Goal: Information Seeking & Learning: Learn about a topic

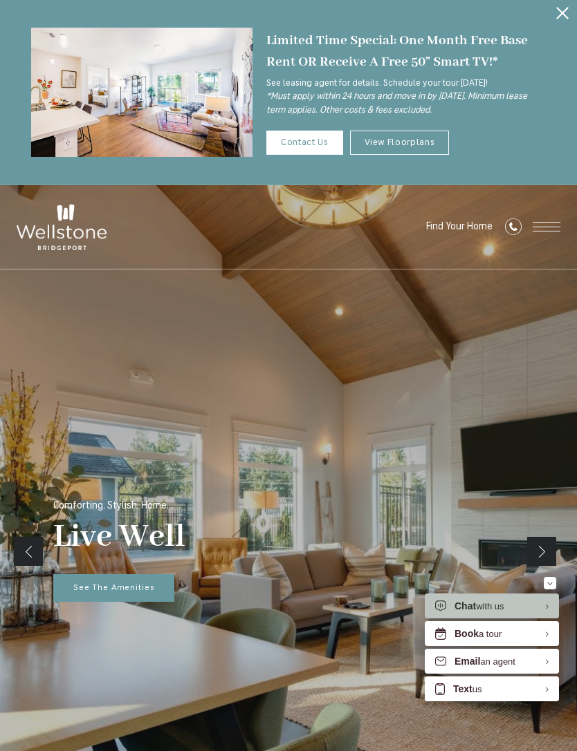
click at [541, 227] on span "Open Menu" at bounding box center [546, 227] width 28 height 9
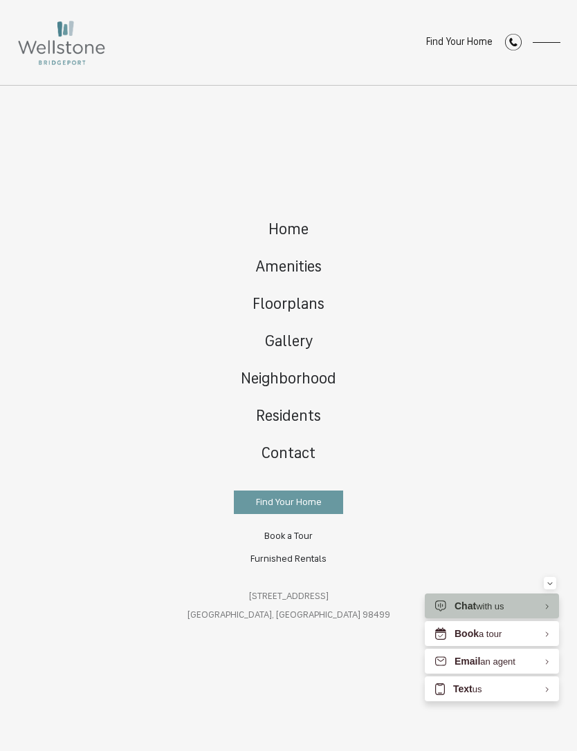
click at [303, 297] on span "Floorplans" at bounding box center [288, 305] width 72 height 16
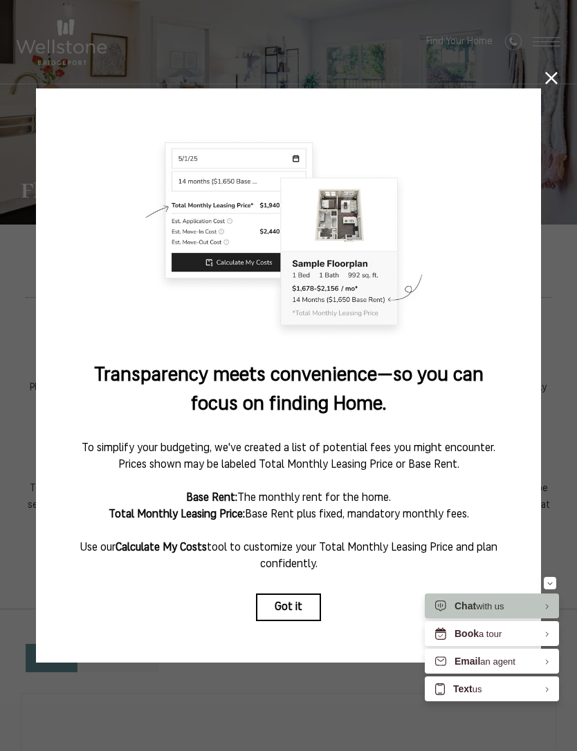
click at [550, 82] on icon at bounding box center [551, 78] width 12 height 12
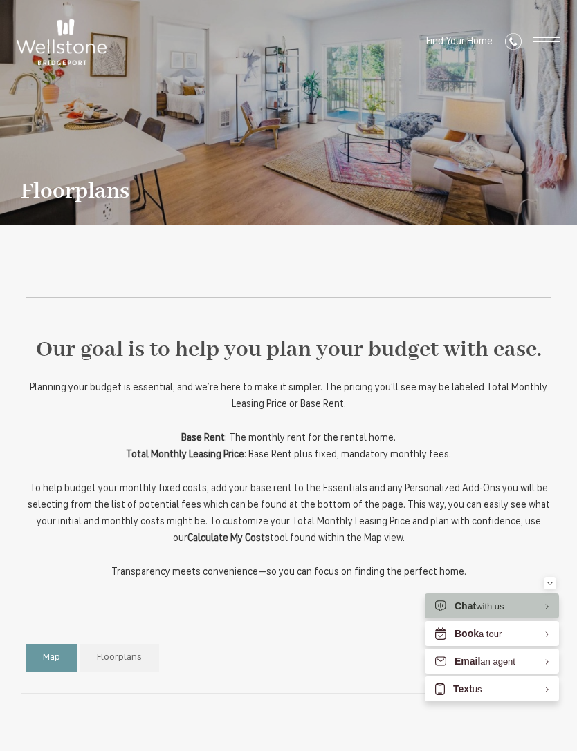
click at [541, 46] on span "Open Menu" at bounding box center [546, 46] width 28 height 1
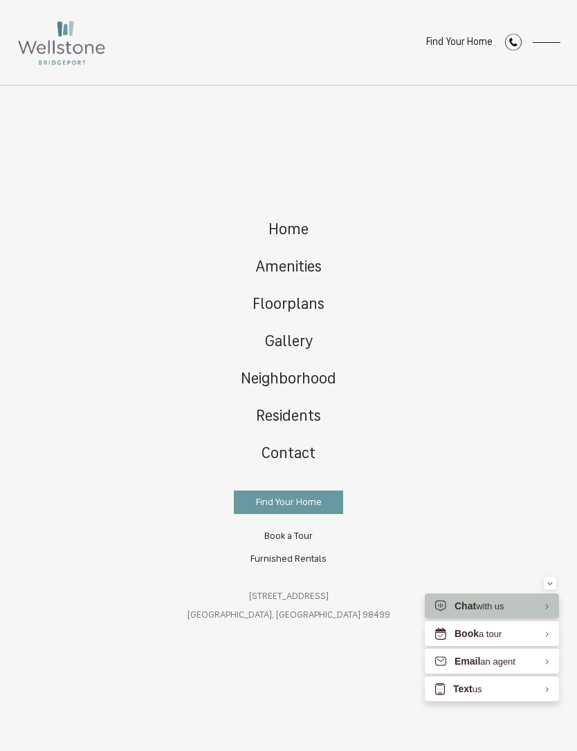
click at [259, 301] on span "Floorplans" at bounding box center [288, 305] width 72 height 16
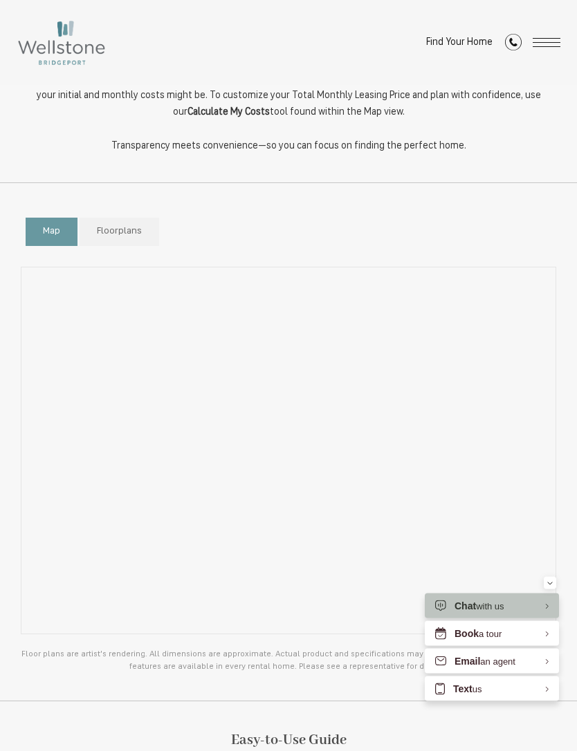
scroll to position [427, 0]
click at [114, 241] on link "Floorplans" at bounding box center [118, 232] width 79 height 28
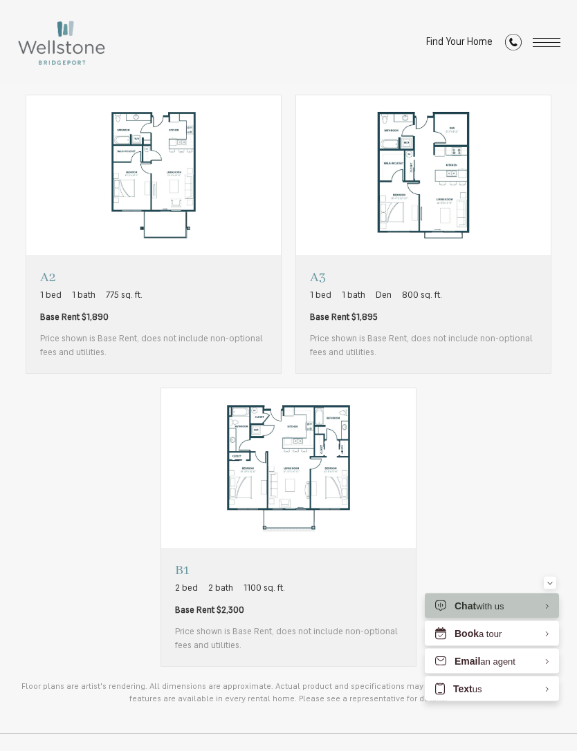
scroll to position [883, 0]
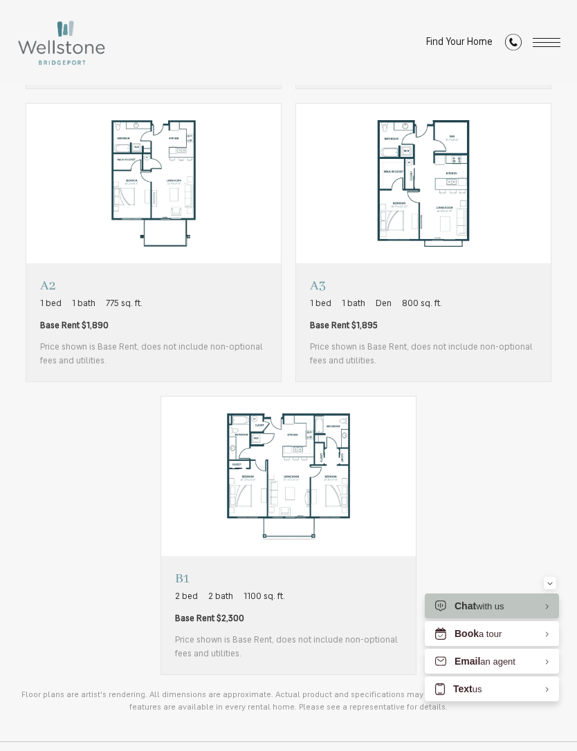
click at [339, 507] on img "View floorplan B1" at bounding box center [288, 477] width 254 height 160
